Goal: Check status: Check status

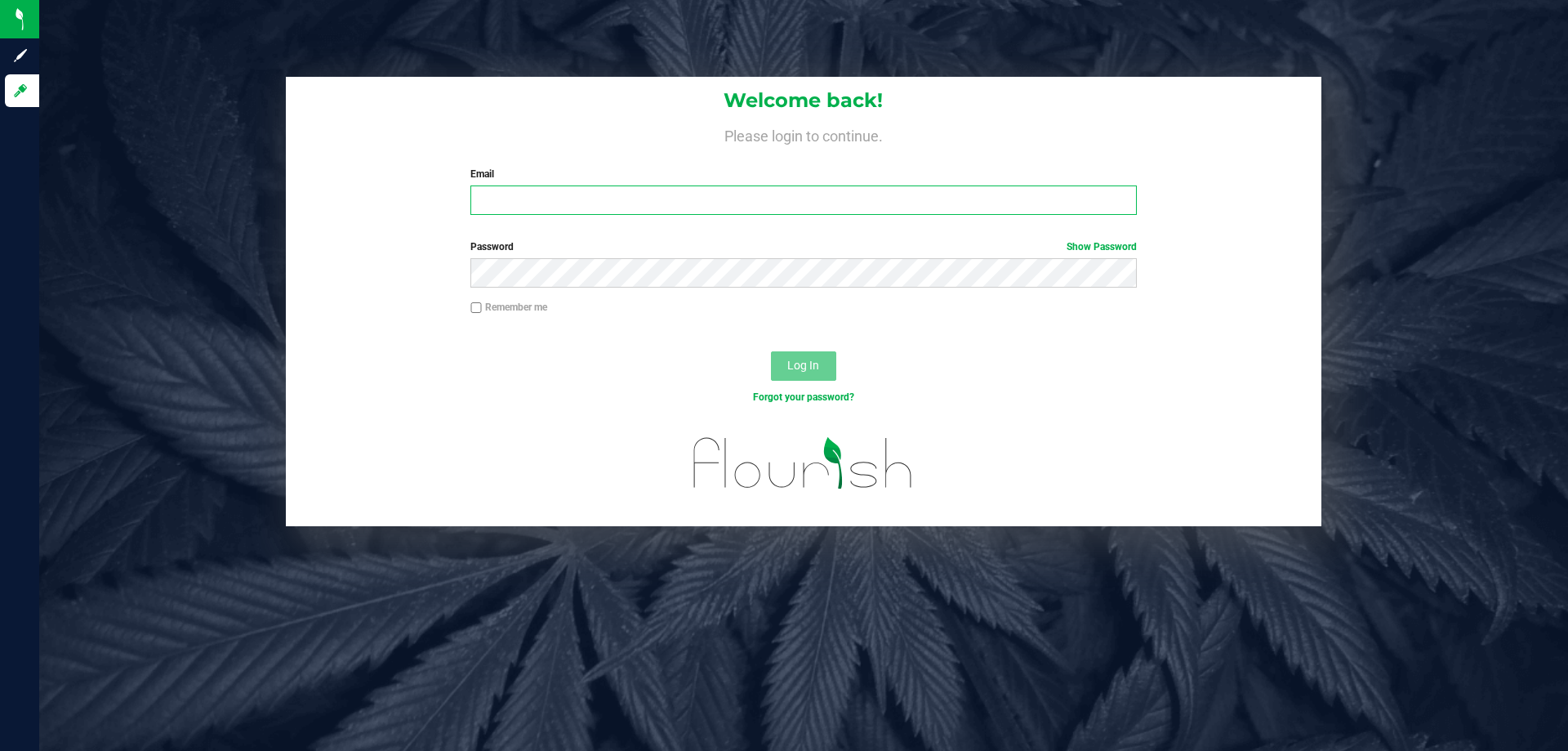
click at [532, 207] on input "Email" at bounding box center [803, 200] width 666 height 29
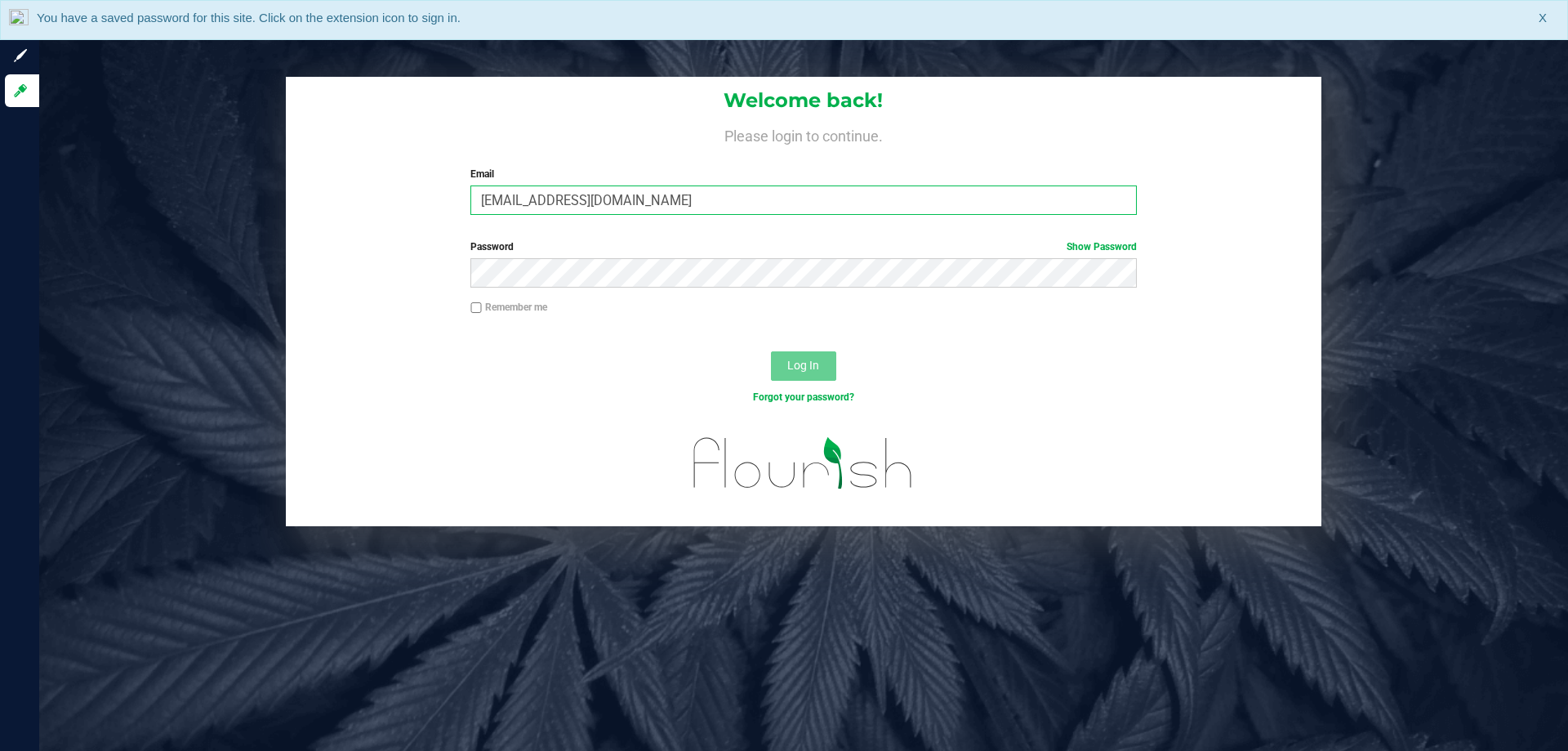
type input "[EMAIL_ADDRESS][DOMAIN_NAME]"
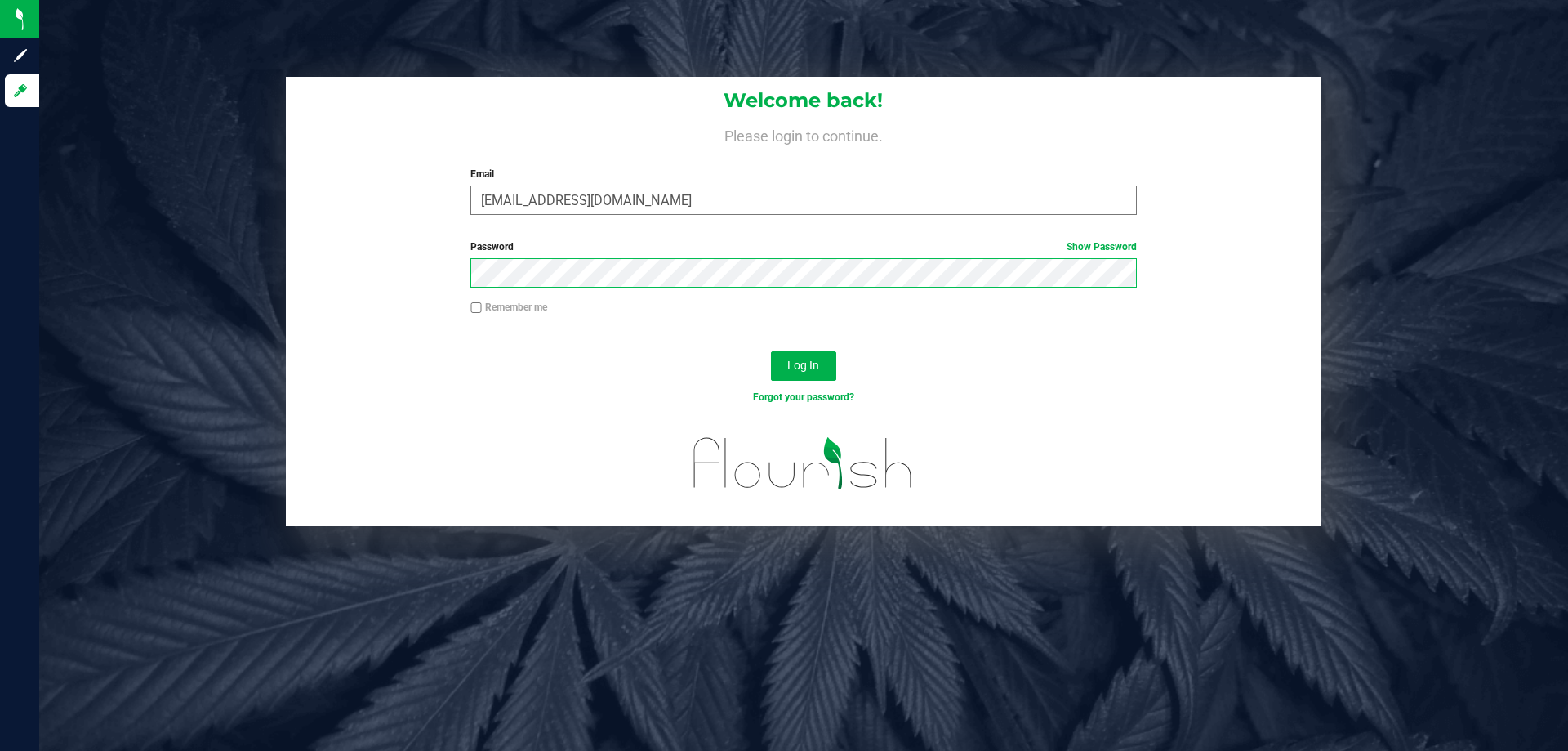
click at [771, 351] on button "Log In" at bounding box center [803, 366] width 66 height 29
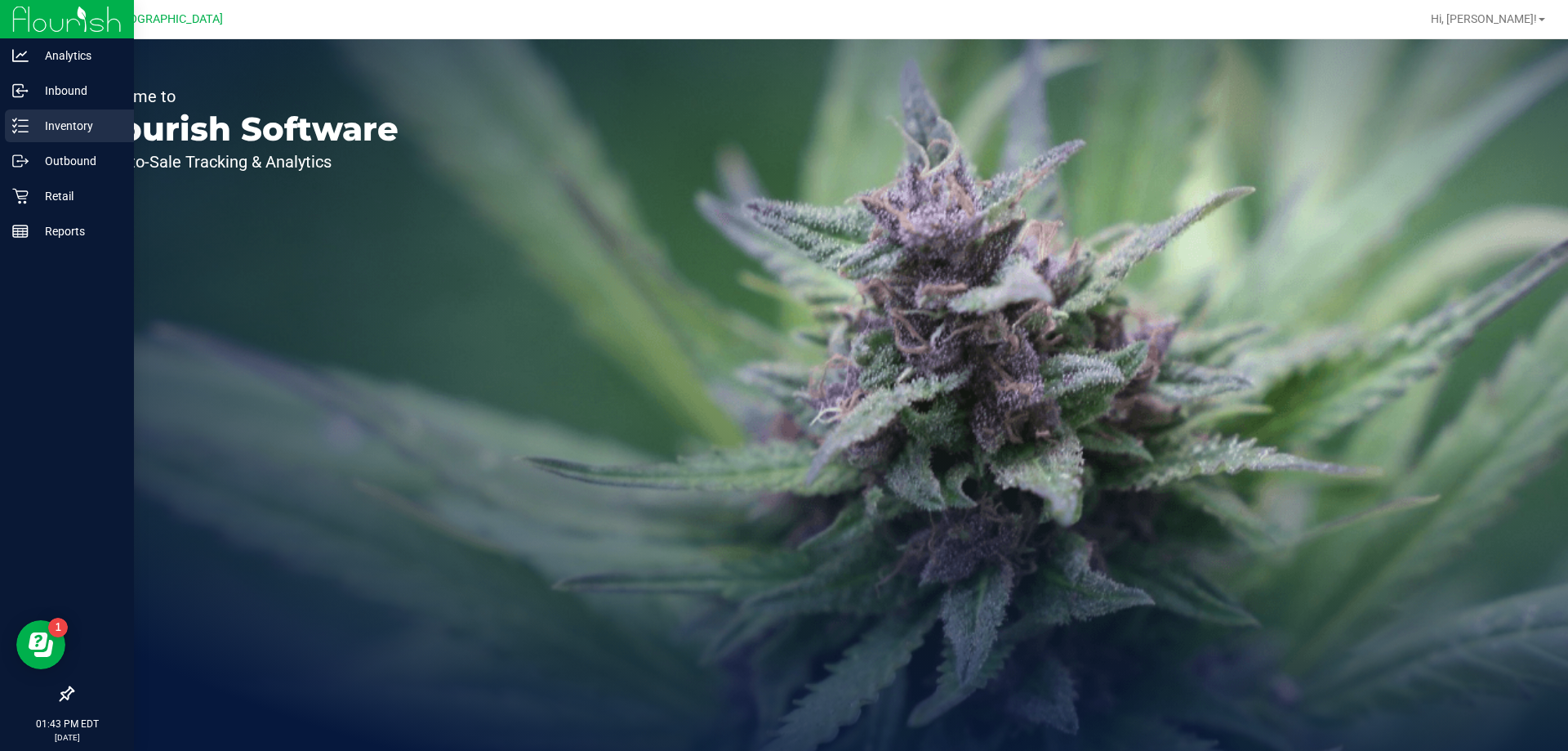
click at [73, 129] on p "Inventory" at bounding box center [78, 126] width 98 height 20
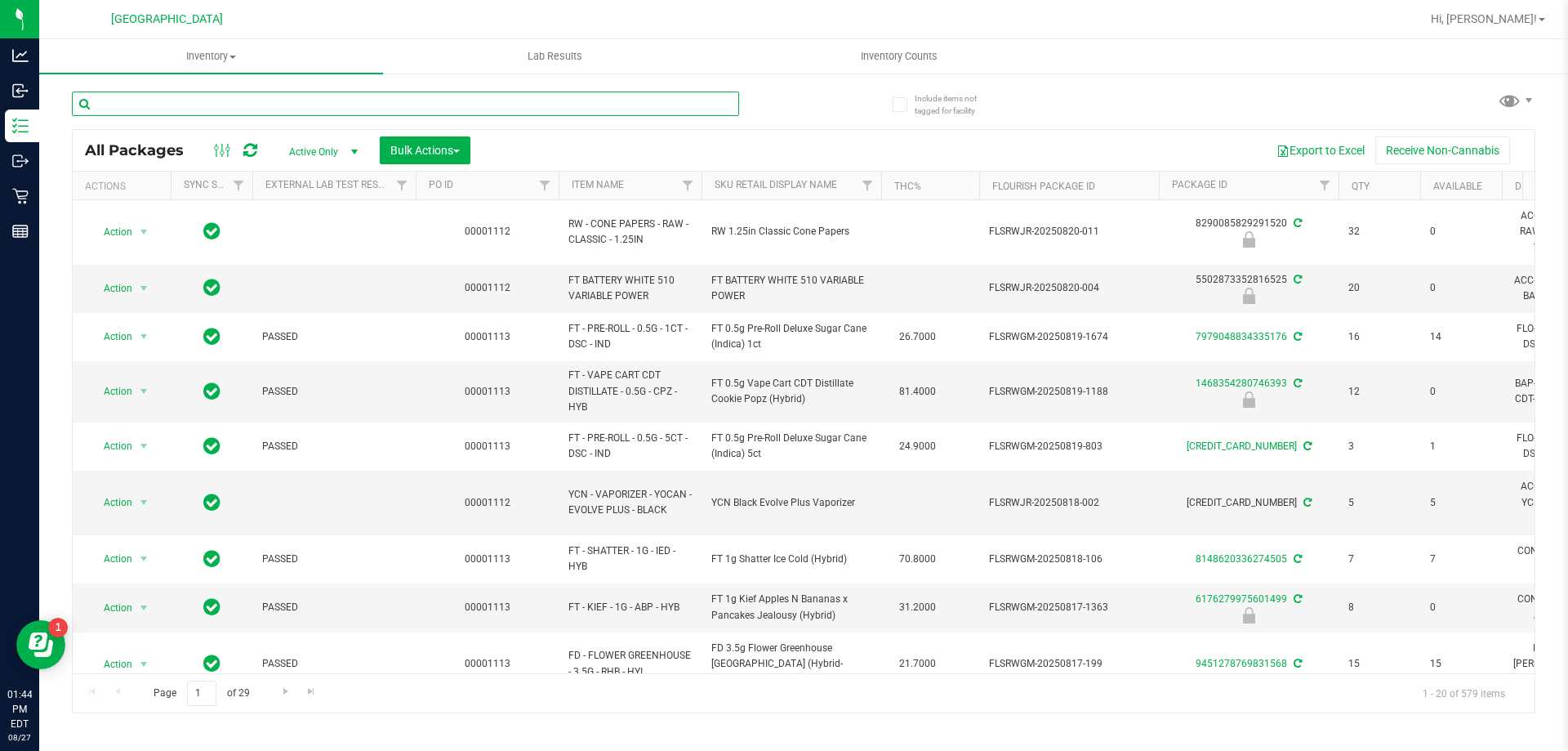
click at [261, 99] on input "text" at bounding box center [406, 103] width 668 height 25
paste input "W-JUL25ARZ01-0721"
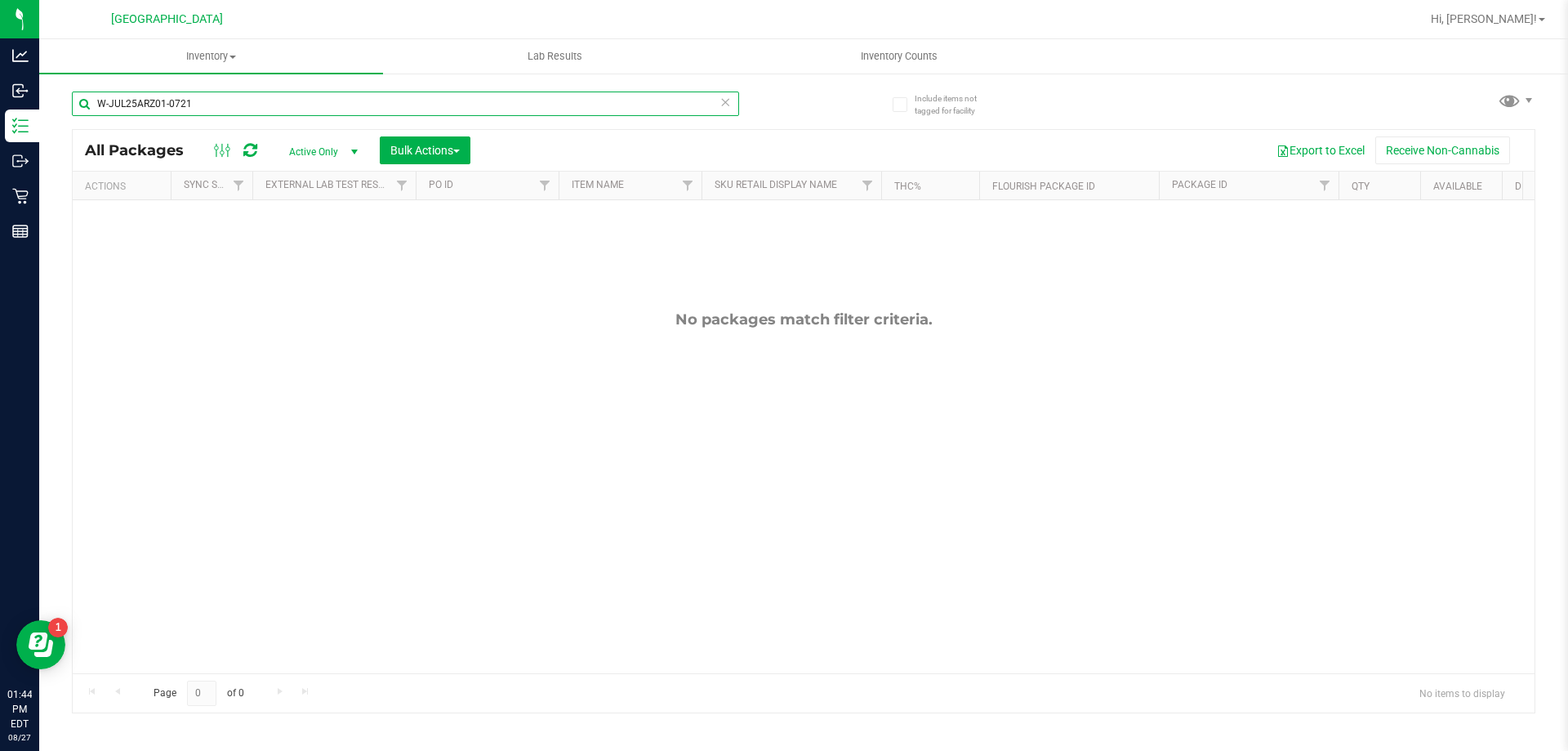
type input "W-JUL25ARZ01-0721"
